Goal: Task Accomplishment & Management: Use online tool/utility

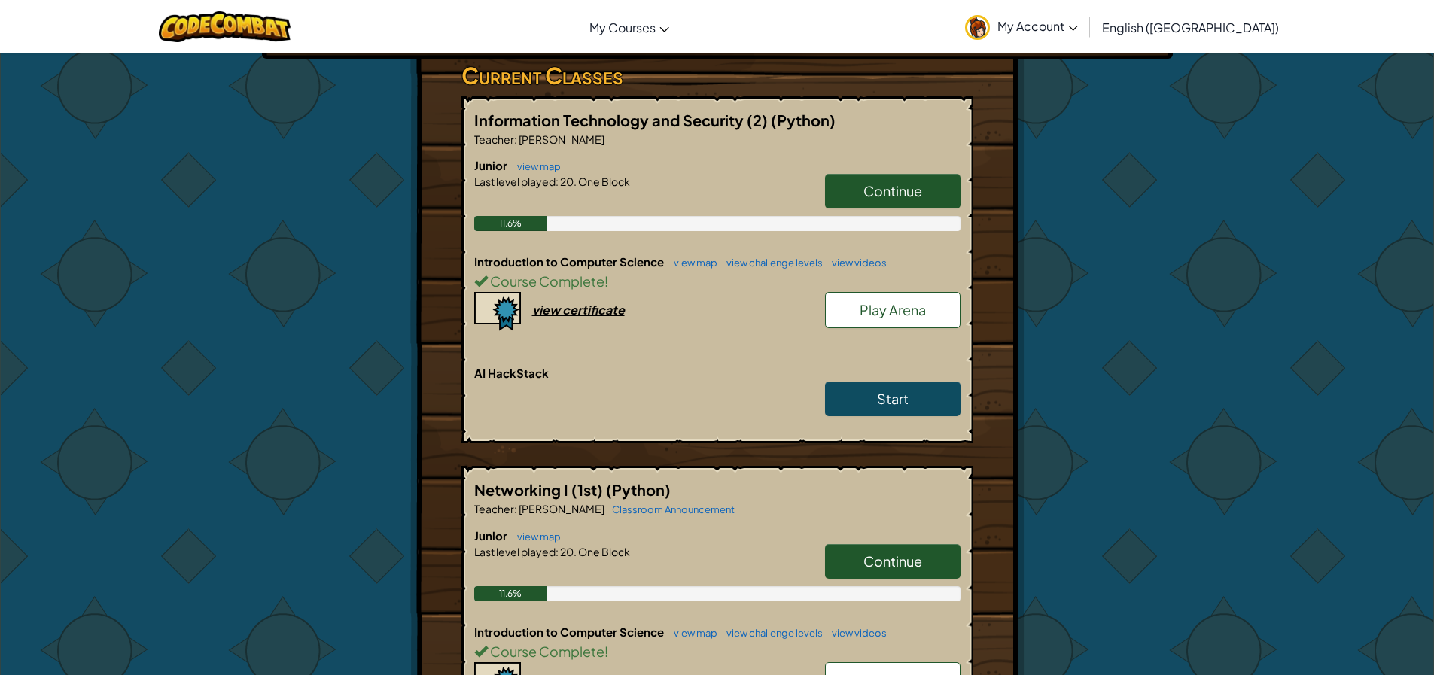
scroll to position [226, 0]
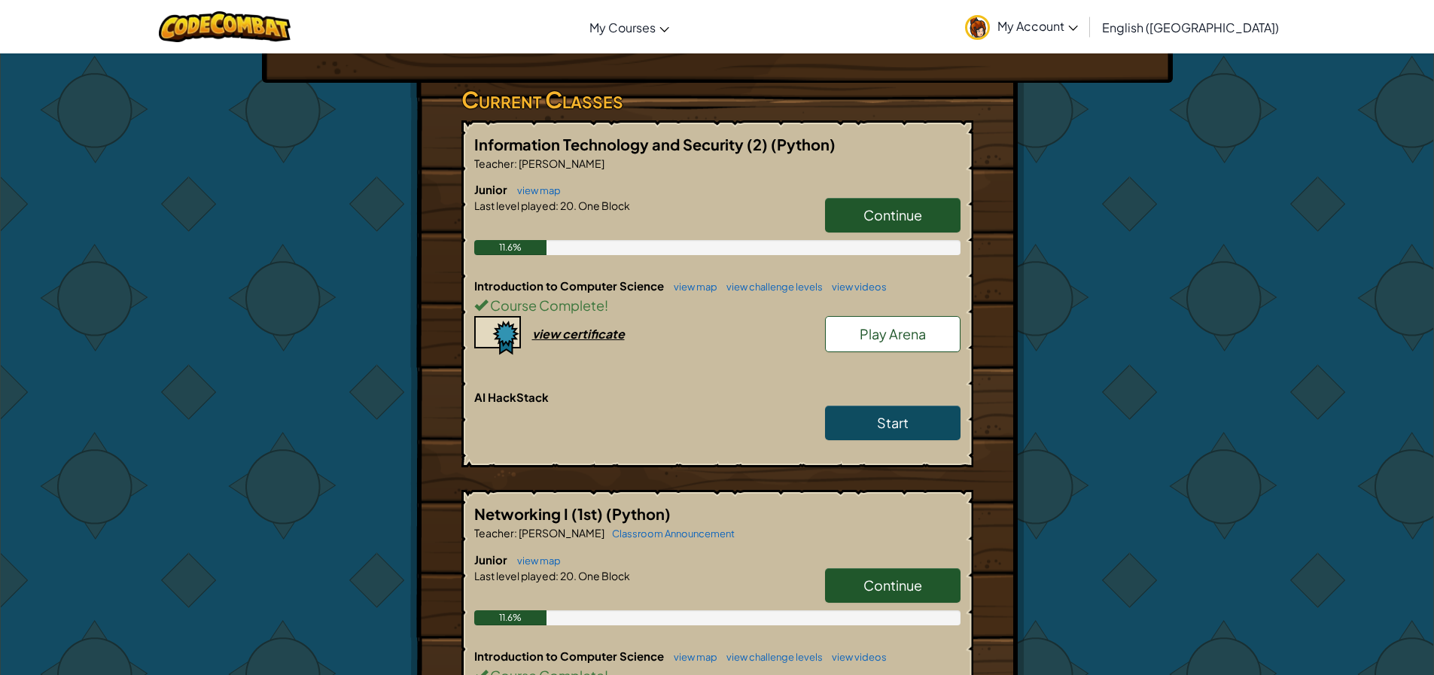
click at [882, 241] on div "11.6%" at bounding box center [717, 247] width 486 height 15
click at [895, 210] on span "Continue" at bounding box center [893, 214] width 59 height 17
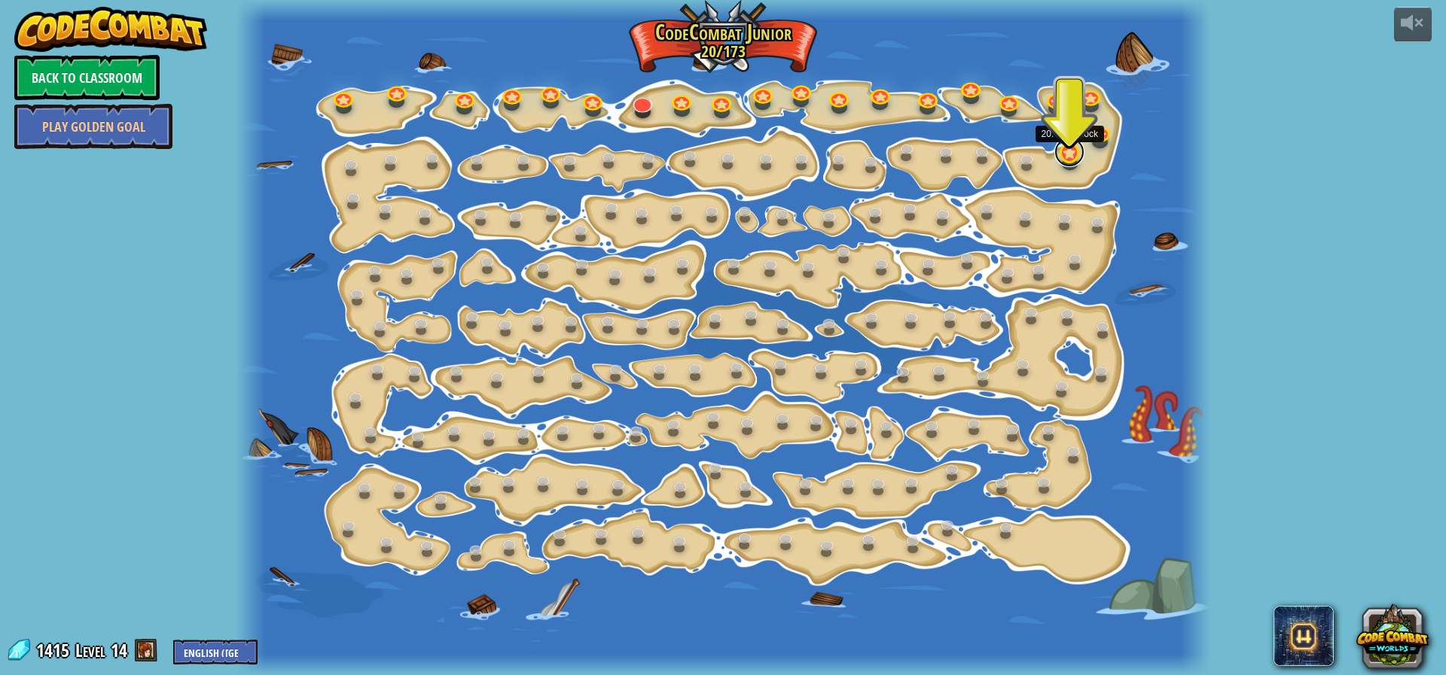
click at [1072, 158] on link at bounding box center [1069, 152] width 30 height 30
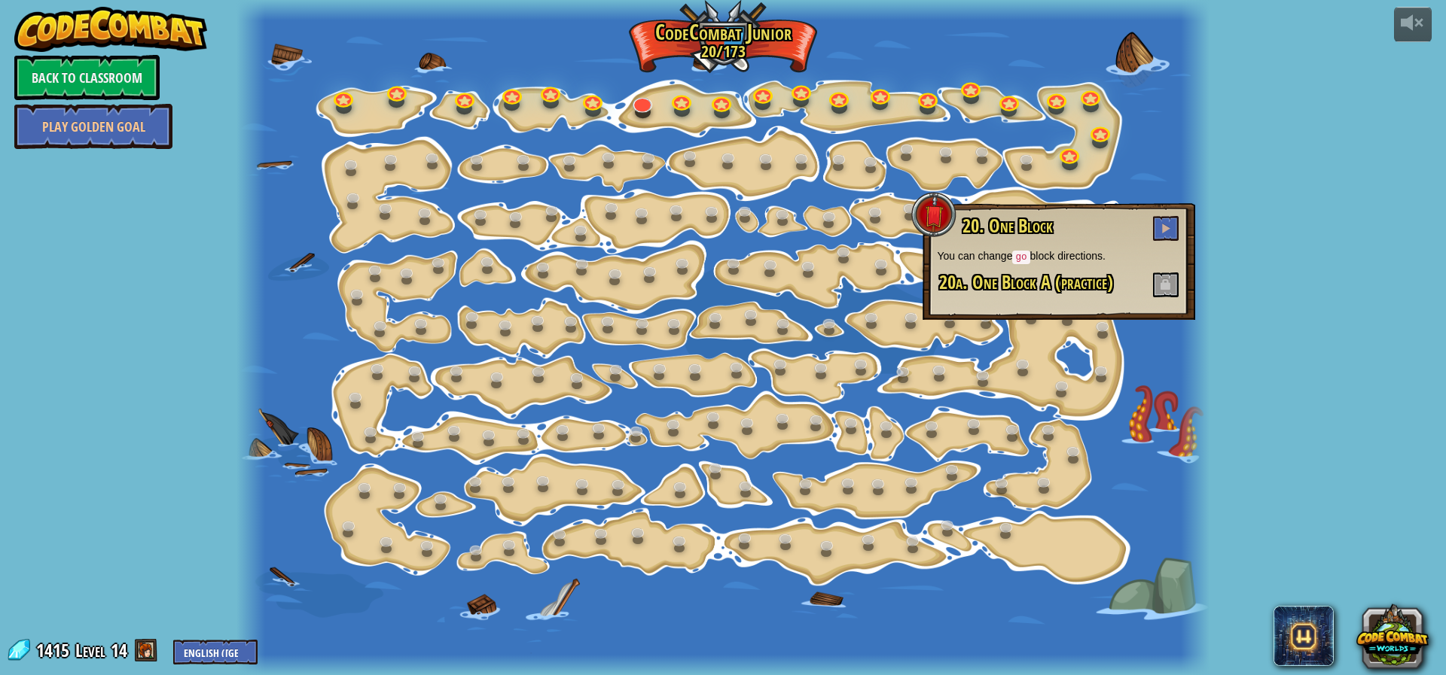
click at [1185, 219] on div "20. One Block You can change go block directions. 20a. One Block A (practice)" at bounding box center [1058, 261] width 273 height 117
click at [1169, 222] on button at bounding box center [1166, 228] width 26 height 25
